Goal: Task Accomplishment & Management: Complete application form

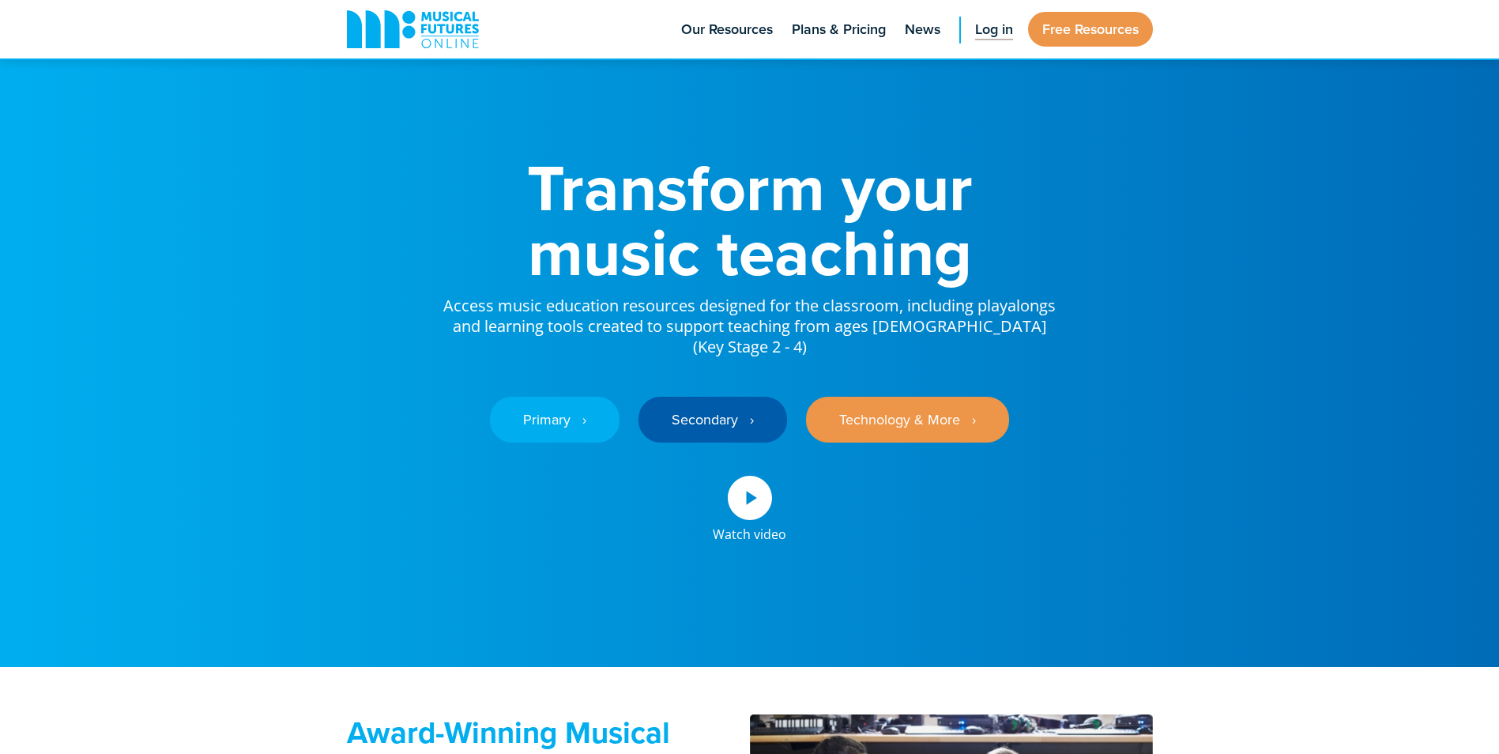
click at [992, 39] on span "Log in" at bounding box center [994, 29] width 38 height 21
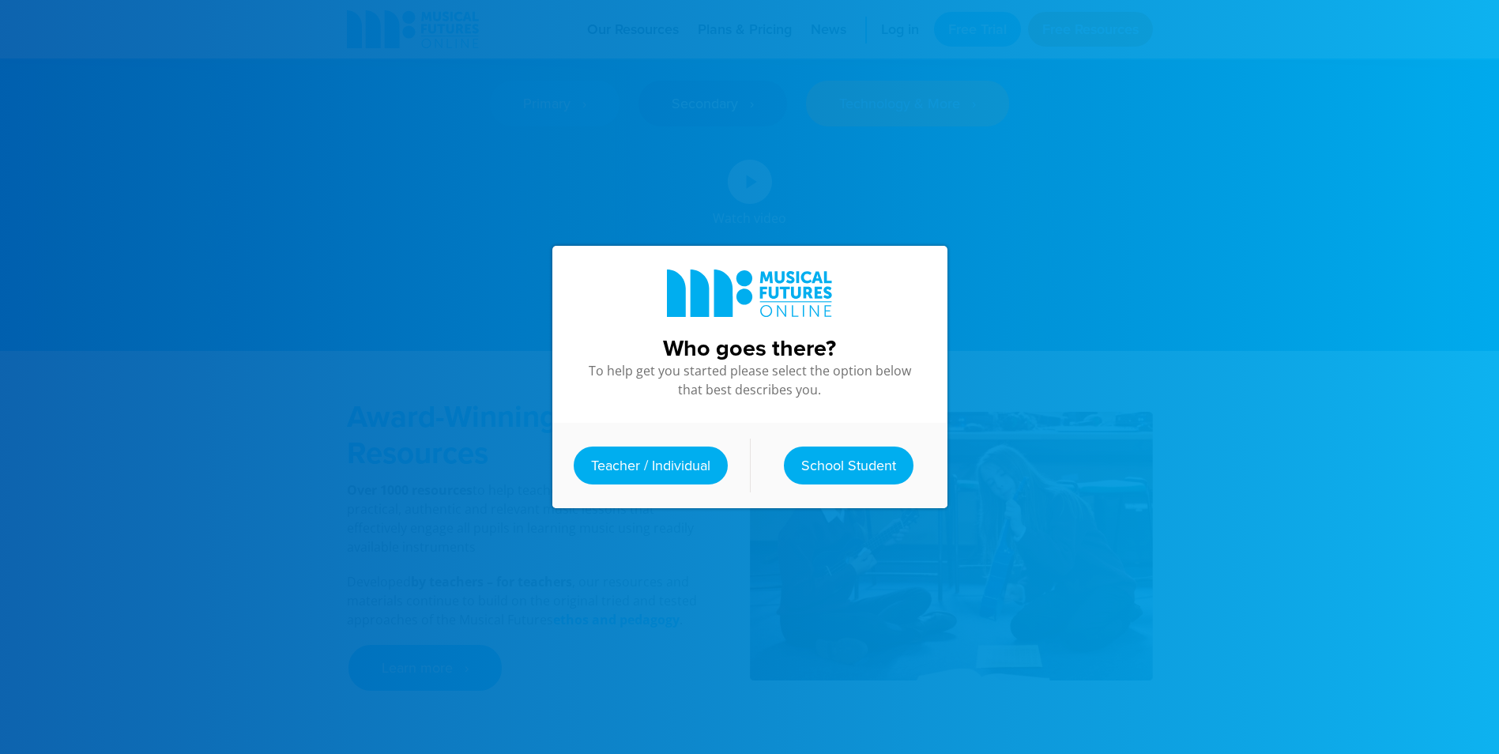
scroll to position [395, 0]
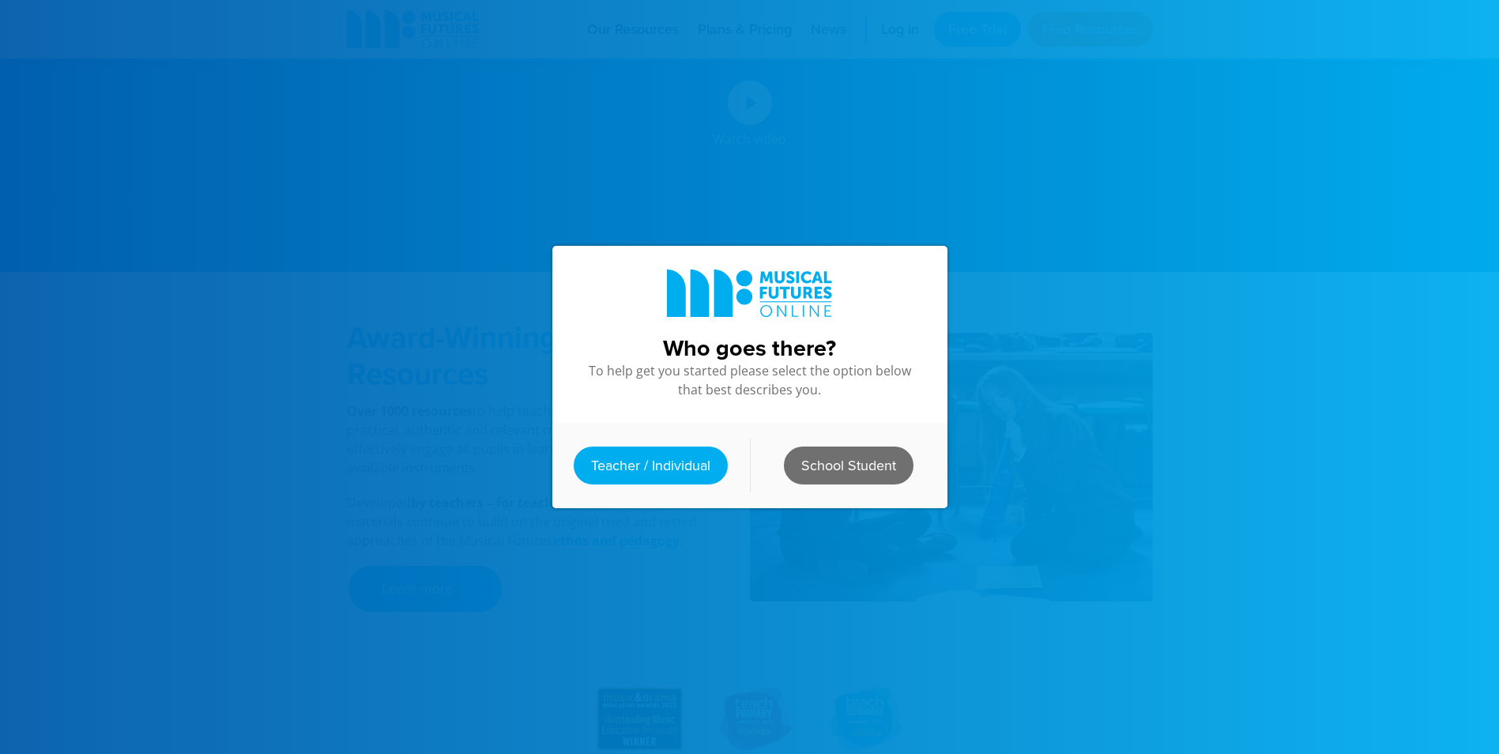
click at [842, 462] on link "School Student" at bounding box center [849, 466] width 130 height 38
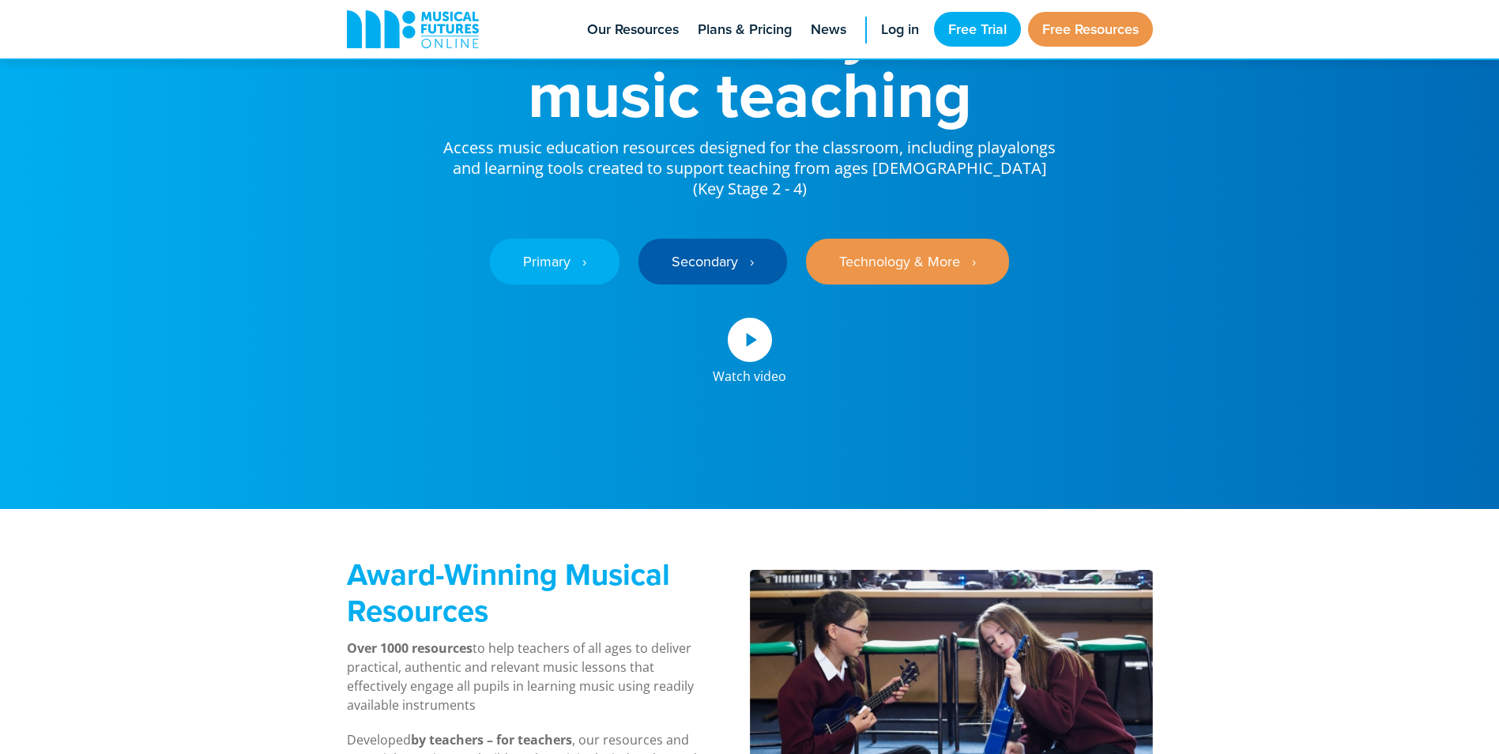
scroll to position [237, 0]
